Goal: Information Seeking & Learning: Learn about a topic

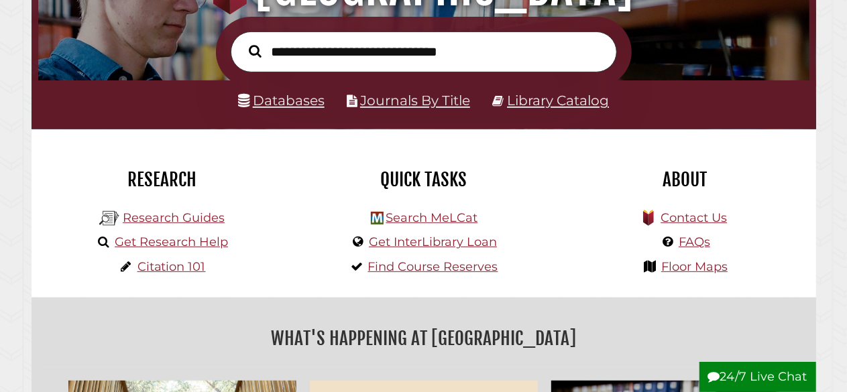
scroll to position [201, 0]
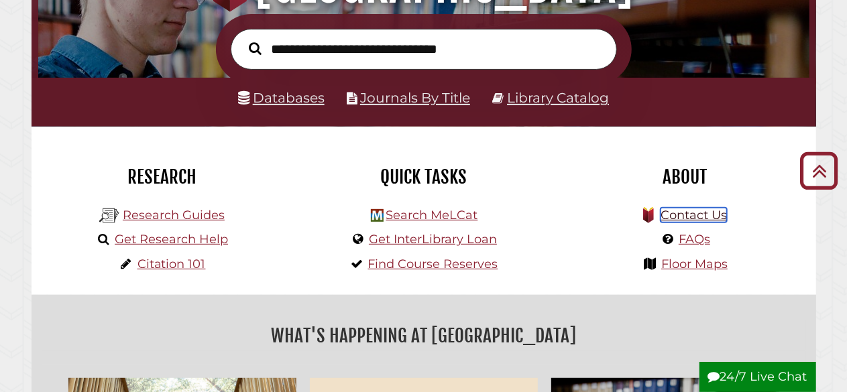
click at [705, 213] on link "Contact Us" at bounding box center [693, 215] width 66 height 15
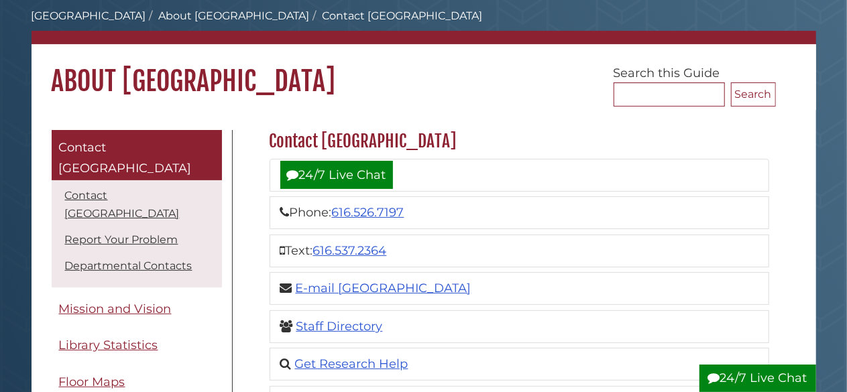
scroll to position [134, 0]
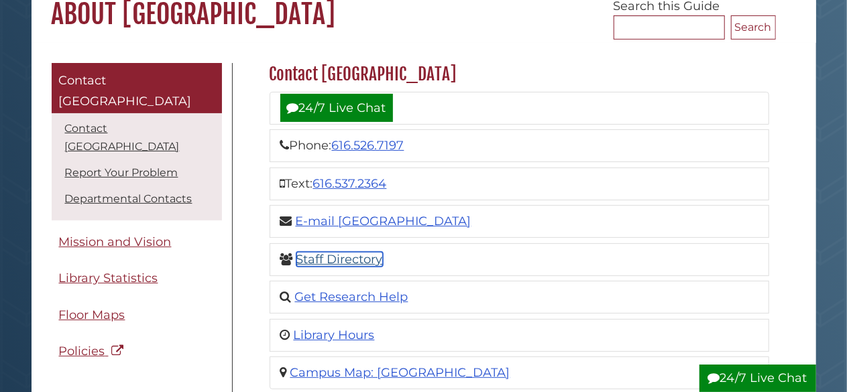
click at [362, 253] on link "Staff Directory" at bounding box center [339, 259] width 86 height 15
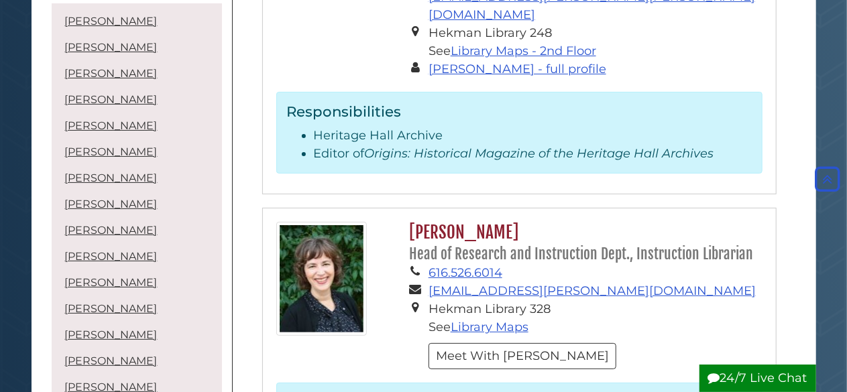
scroll to position [2614, 0]
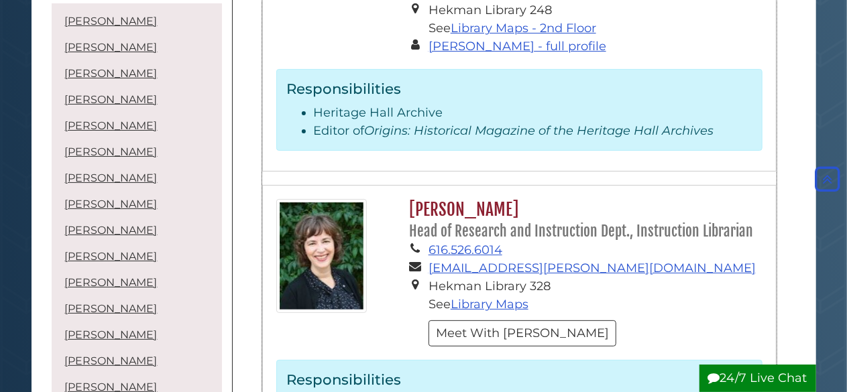
drag, startPoint x: 410, startPoint y: 57, endPoint x: 556, endPoint y: 54, distance: 146.2
click at [556, 199] on h2 "[PERSON_NAME] Head of Research and Instruction Dept., Instruction Librarian" at bounding box center [581, 220] width 359 height 42
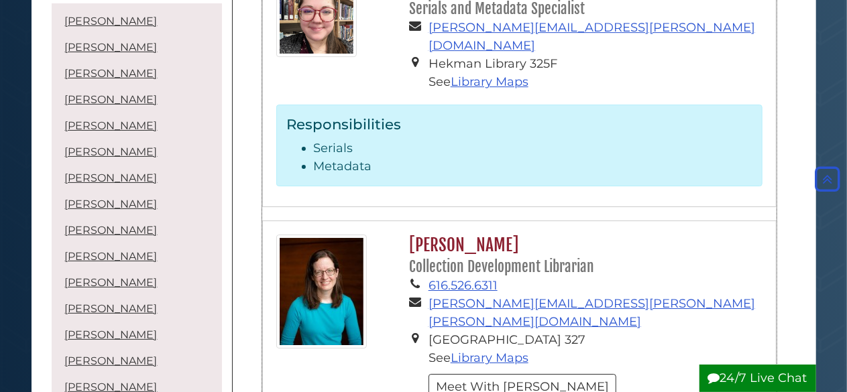
scroll to position [4961, 0]
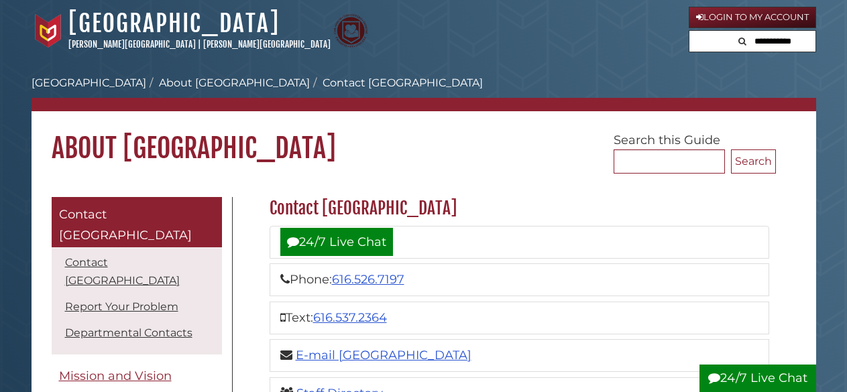
scroll to position [134, 0]
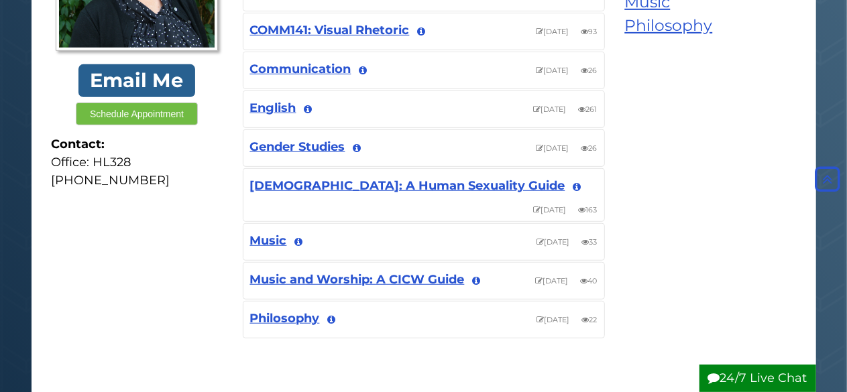
scroll to position [335, 0]
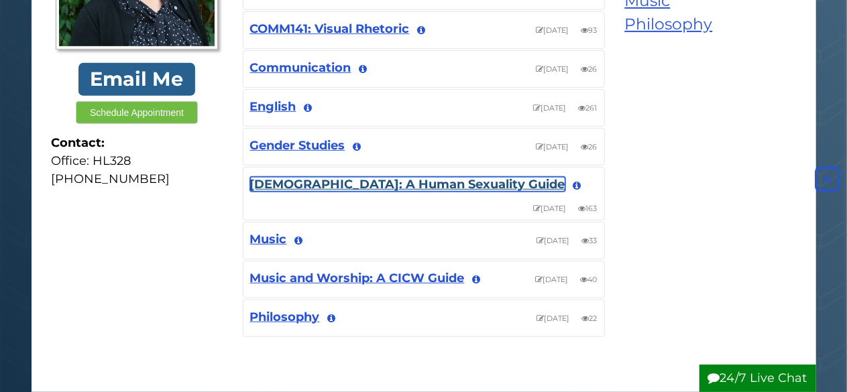
click at [420, 177] on link "[DEMOGRAPHIC_DATA]: A Human Sexuality Guide" at bounding box center [407, 184] width 315 height 15
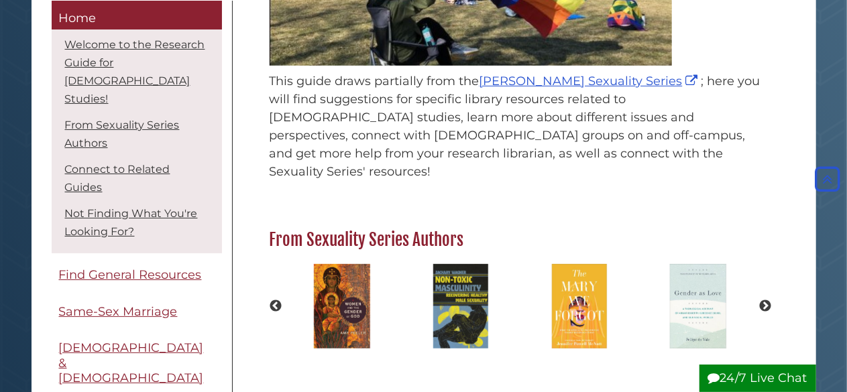
scroll to position [335, 0]
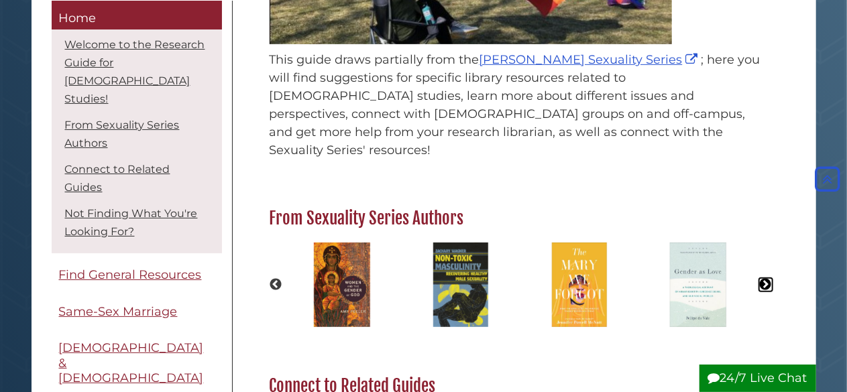
click at [764, 278] on button "Next" at bounding box center [765, 284] width 13 height 13
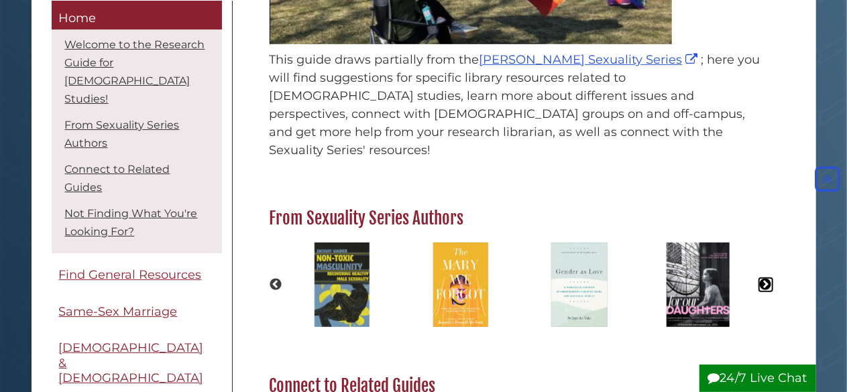
click at [764, 278] on button "Next" at bounding box center [765, 284] width 13 height 13
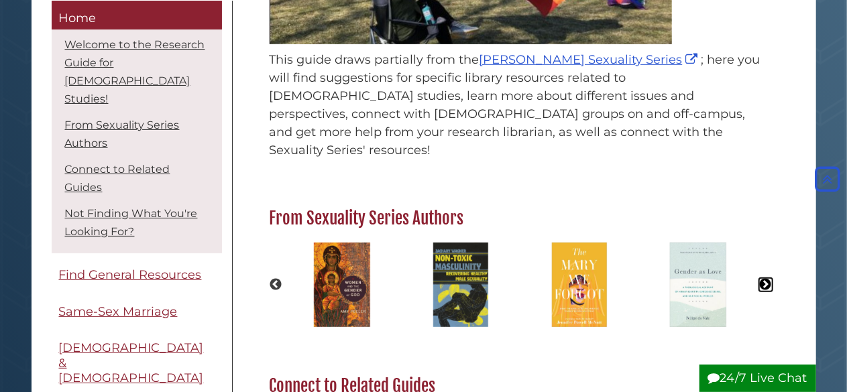
click at [764, 278] on button "Next" at bounding box center [765, 284] width 13 height 13
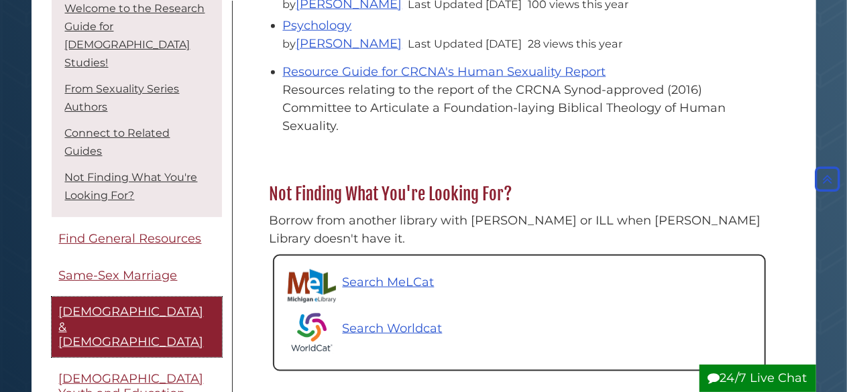
scroll to position [67, 0]
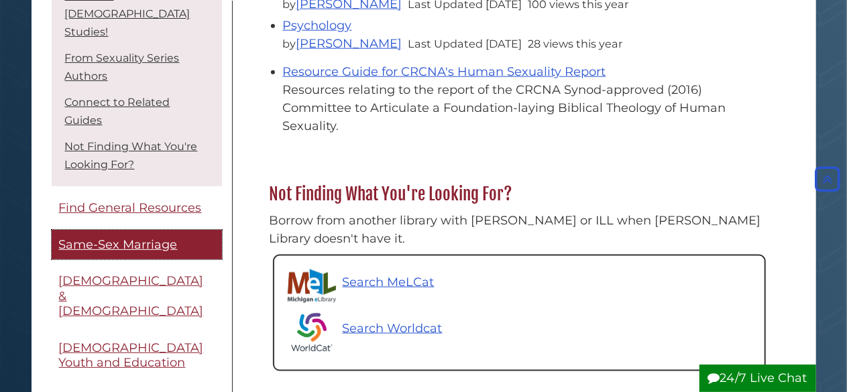
click at [162, 237] on span "Same-Sex Marriage" at bounding box center [118, 244] width 119 height 15
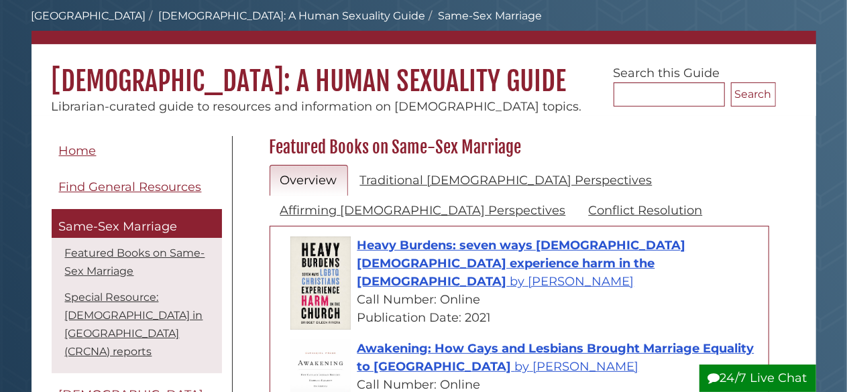
scroll to position [134, 0]
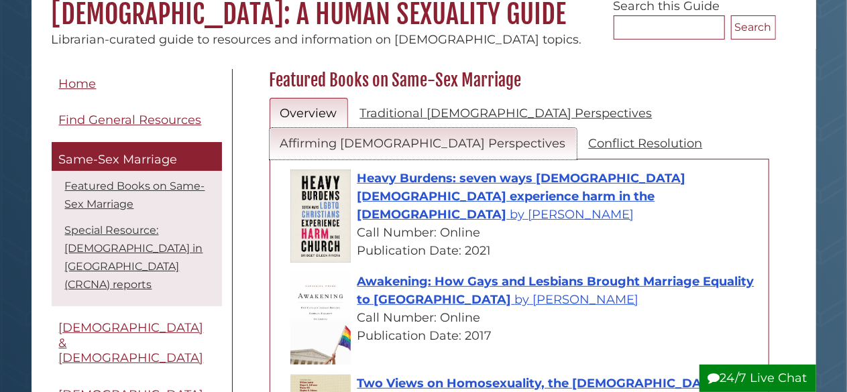
click at [430, 149] on link "Affirming [DEMOGRAPHIC_DATA] Perspectives" at bounding box center [422, 144] width 307 height 32
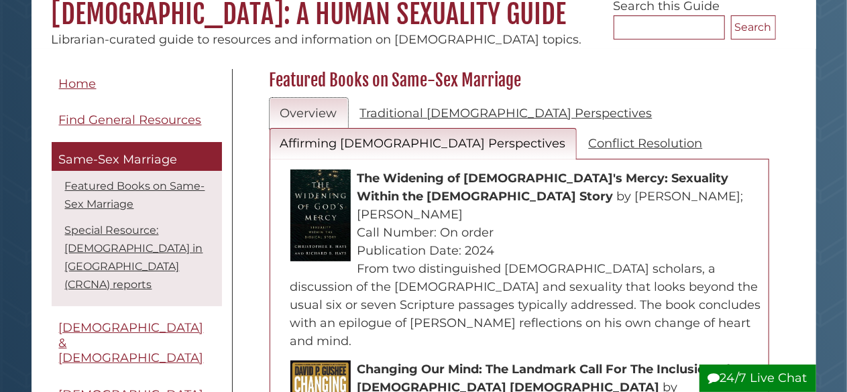
click at [326, 113] on link "Overview" at bounding box center [308, 114] width 78 height 32
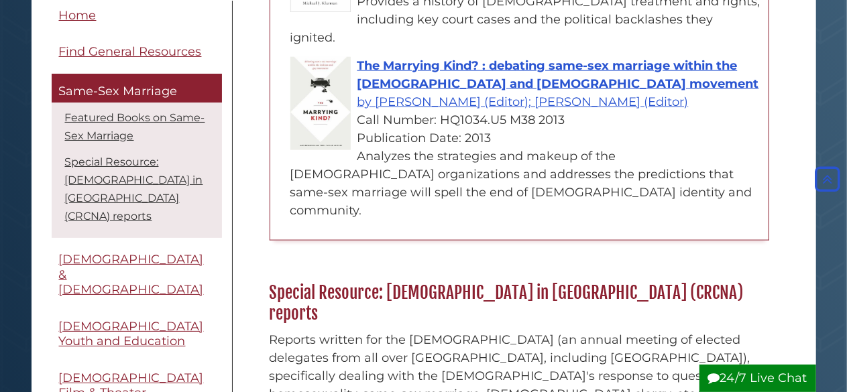
scroll to position [737, 0]
